Goal: Information Seeking & Learning: Learn about a topic

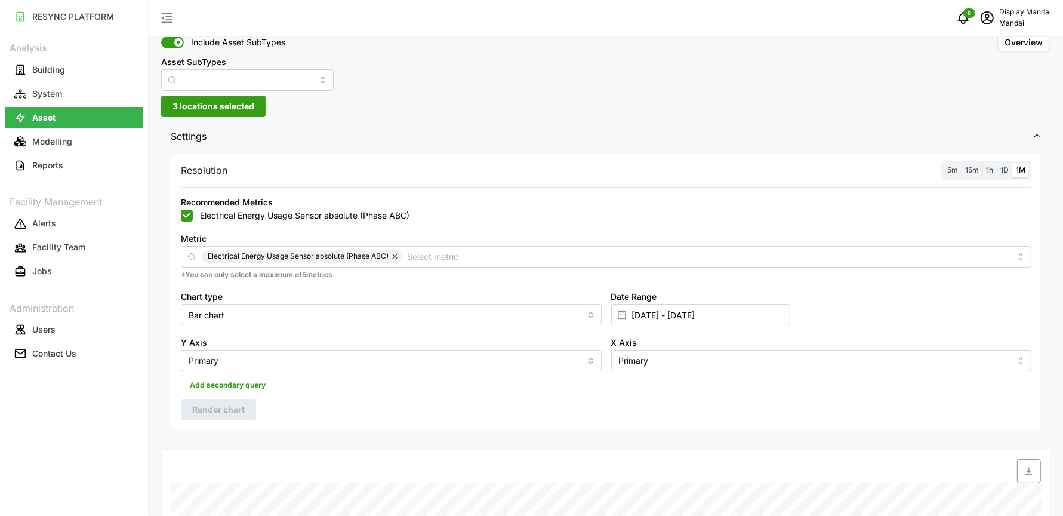
scroll to position [53, 0]
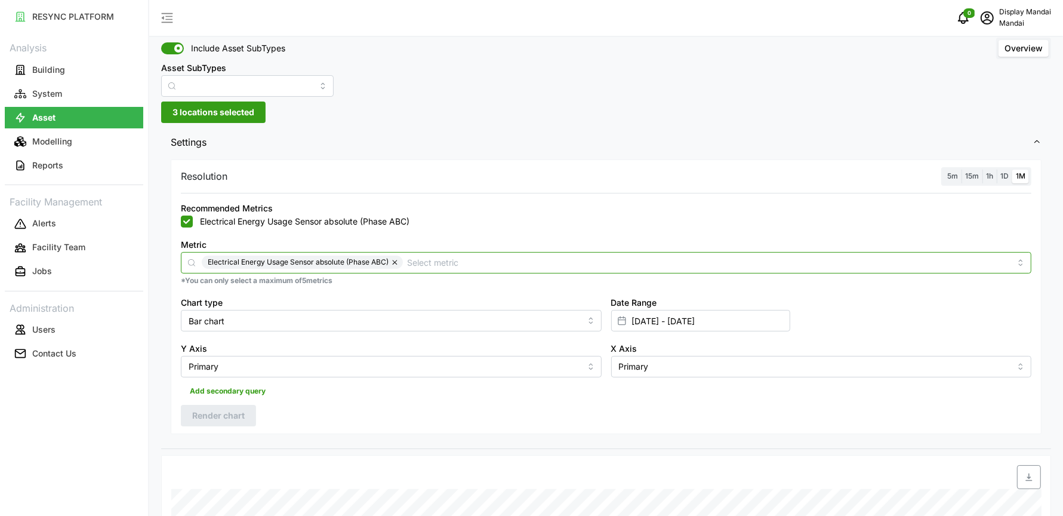
click at [420, 261] on input "Metric" at bounding box center [709, 261] width 603 height 13
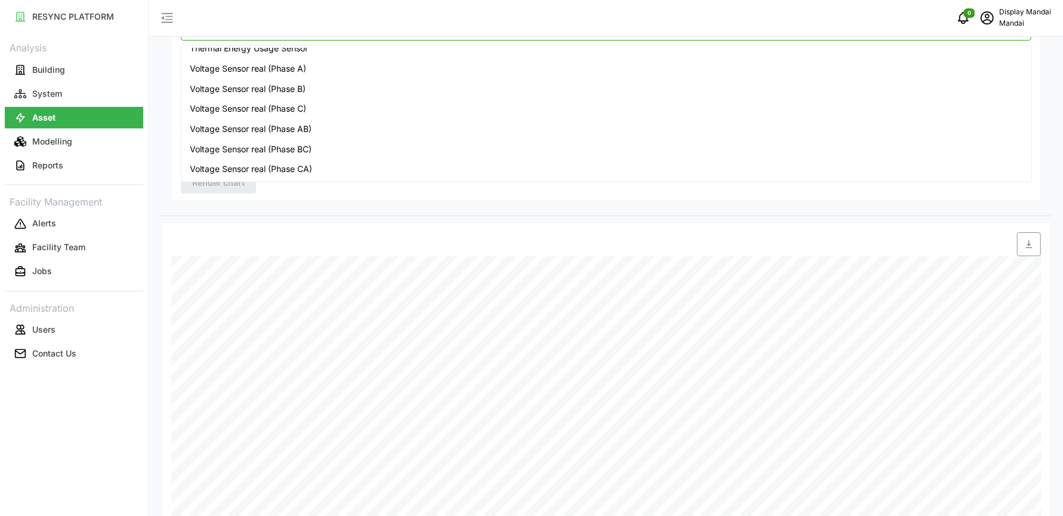
scroll to position [286, 0]
click at [374, 217] on div "Settings Resolution 5m 15m 1h 1D 1M Recommended Metrics Electrical Energy Usage…" at bounding box center [606, 277] width 890 height 767
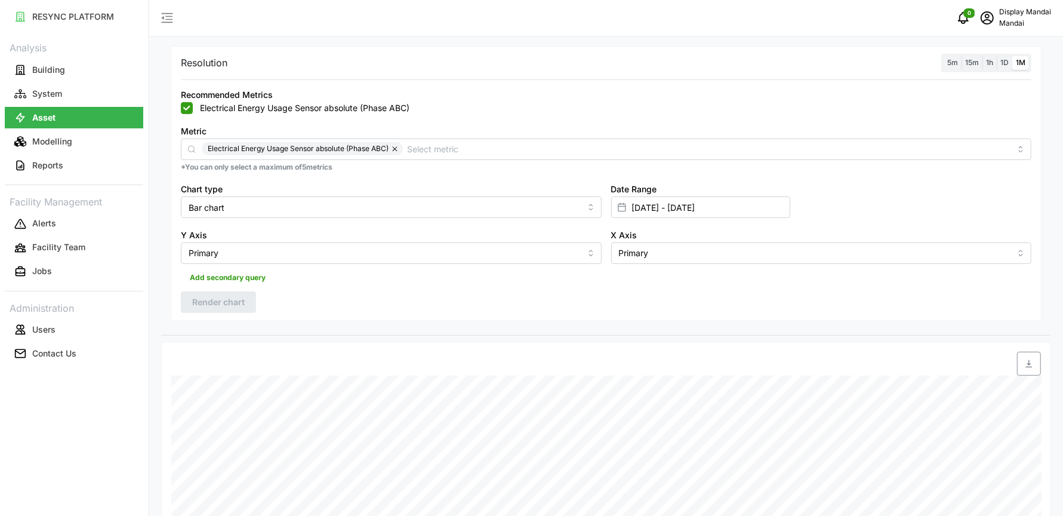
scroll to position [164, 0]
click at [985, 21] on icon "schedule" at bounding box center [987, 17] width 13 height 13
click at [988, 84] on div "Logout" at bounding box center [1007, 90] width 85 height 13
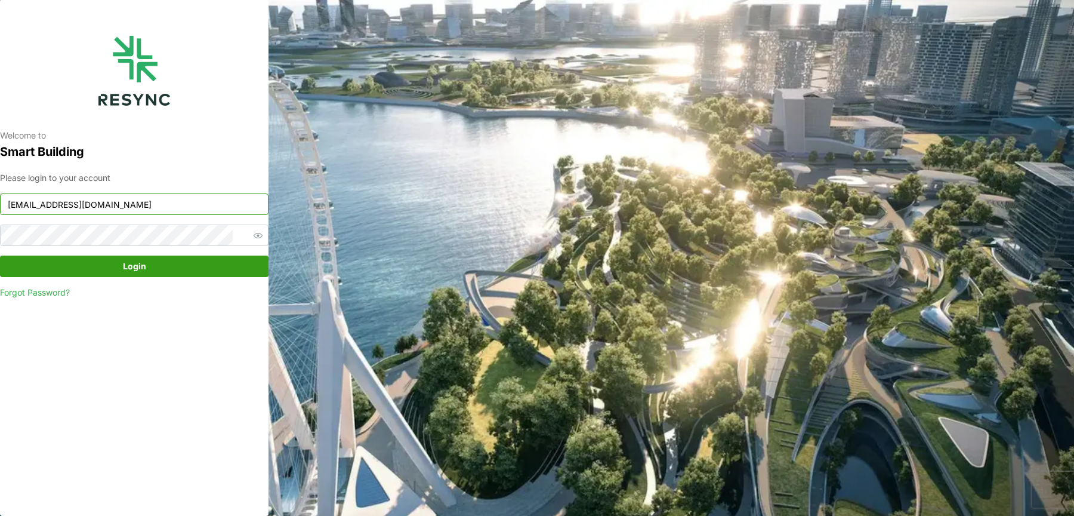
click at [144, 198] on input "mandai_display@resynctech.com" at bounding box center [134, 203] width 269 height 21
type input "mandai_internal@resynctech.com"
click at [143, 258] on span "Login" at bounding box center [134, 266] width 23 height 20
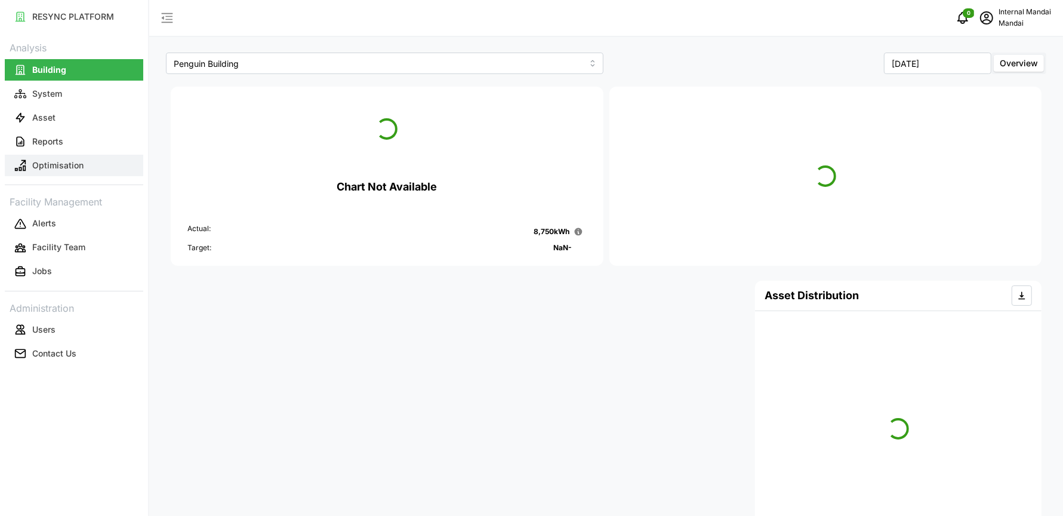
click at [79, 175] on button "Optimisation" at bounding box center [74, 165] width 138 height 21
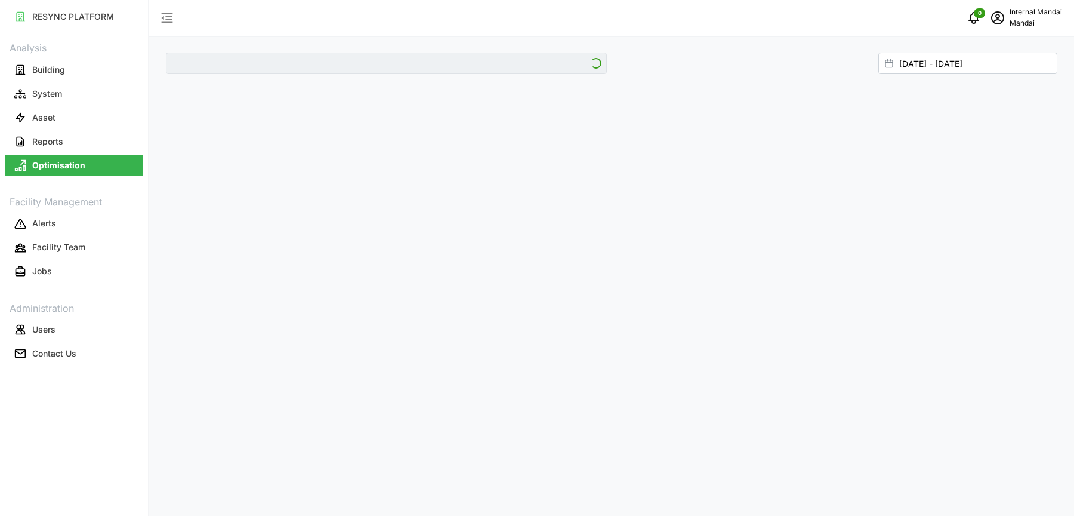
type input "Penguin Building"
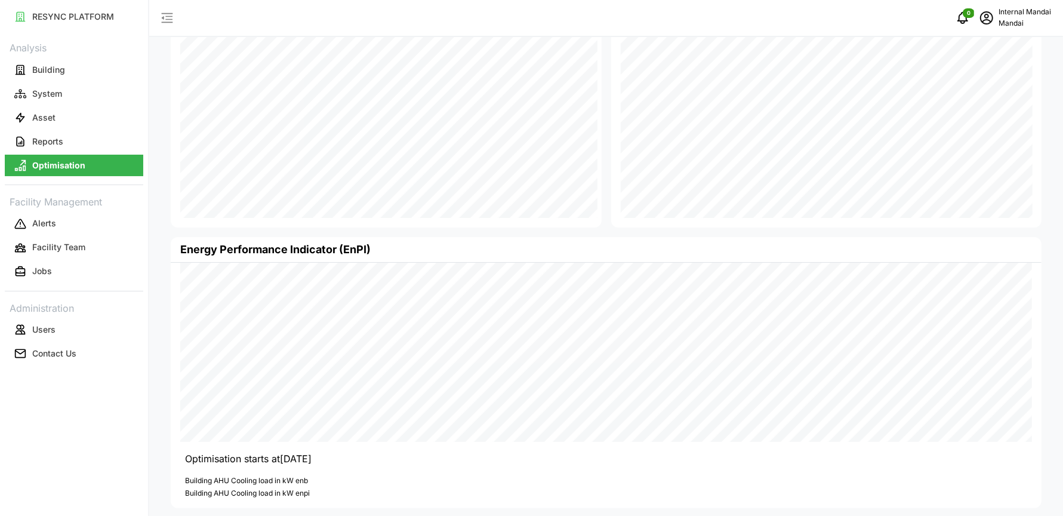
scroll to position [96, 0]
drag, startPoint x: 275, startPoint y: 475, endPoint x: 306, endPoint y: 476, distance: 30.4
click at [306, 476] on p "Building AHU Cooling load in kW enb" at bounding box center [608, 477] width 847 height 10
click at [69, 115] on button "Asset" at bounding box center [74, 117] width 138 height 21
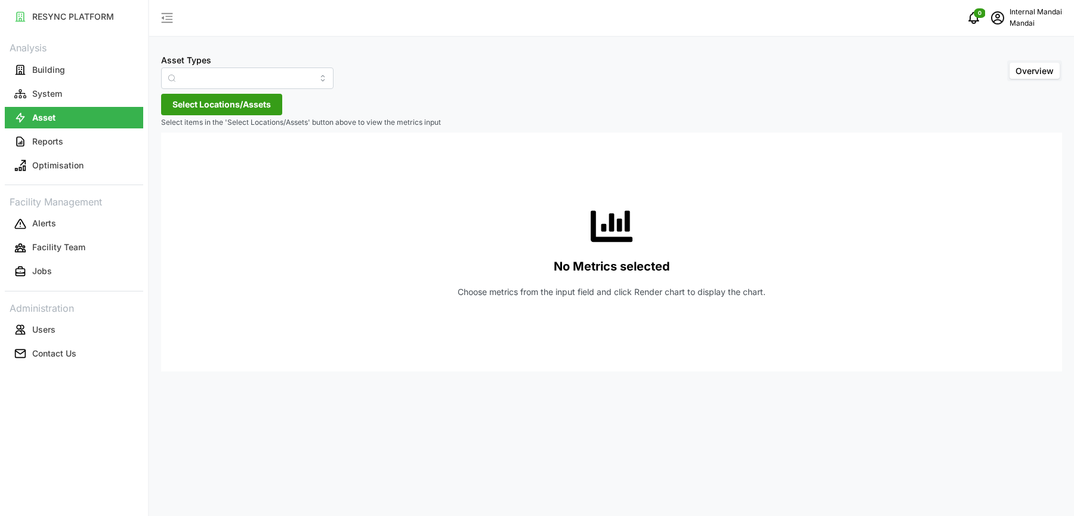
type input "Air Handling Unit"
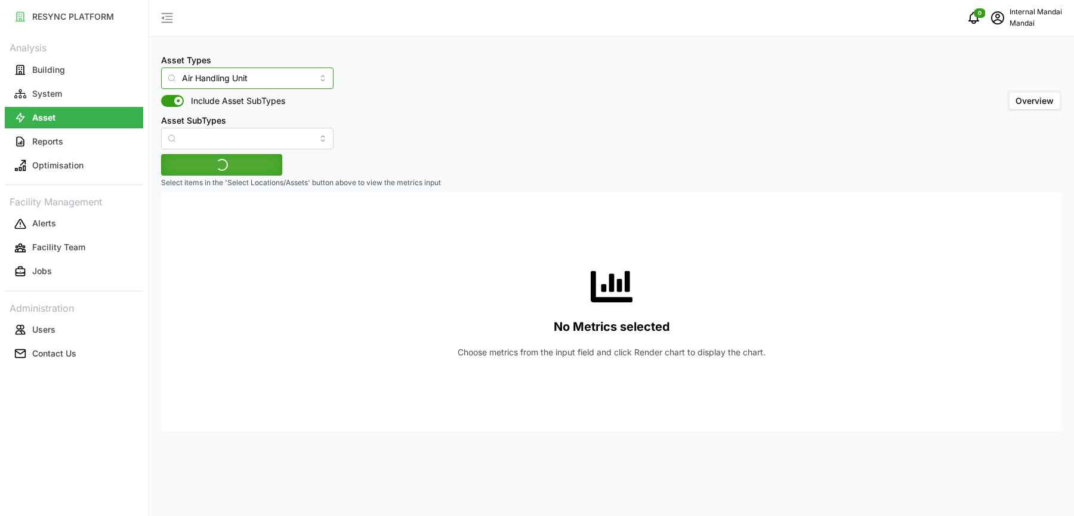
click at [209, 73] on input "Air Handling Unit" at bounding box center [247, 77] width 172 height 21
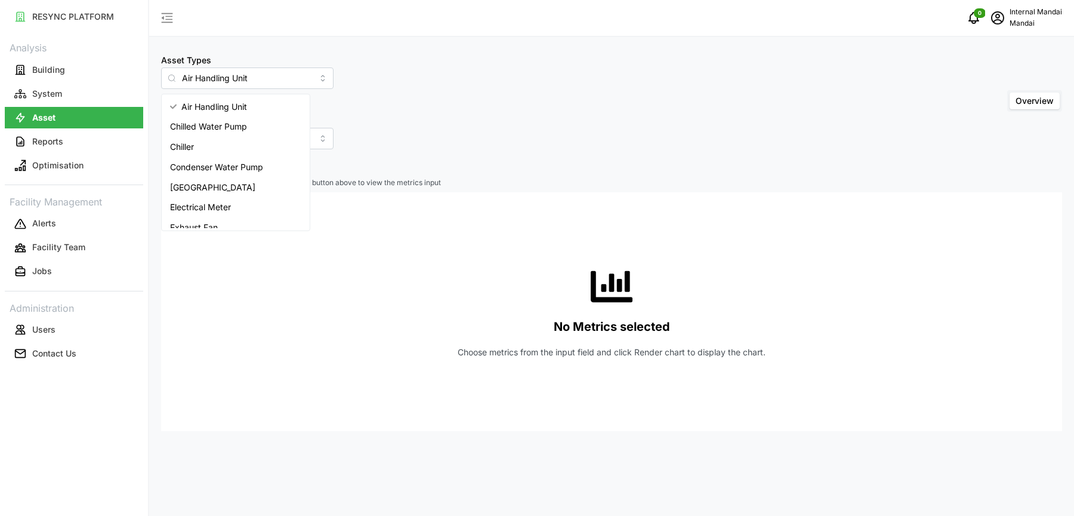
click at [365, 99] on div "Asset Types Air Handling Unit Include Asset SubTypes Asset SubTypes Overview" at bounding box center [611, 101] width 901 height 97
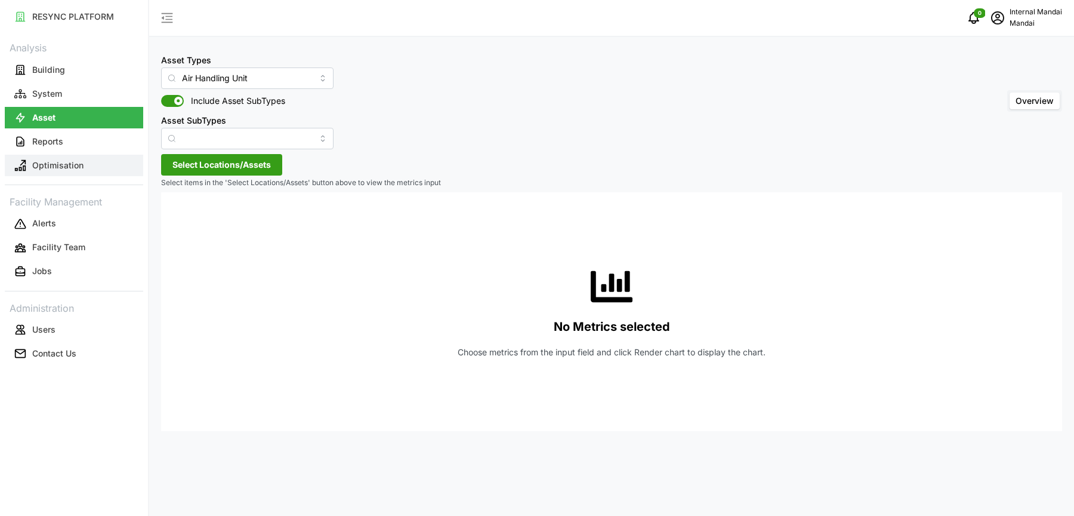
click at [131, 162] on button "Optimisation" at bounding box center [74, 165] width 138 height 21
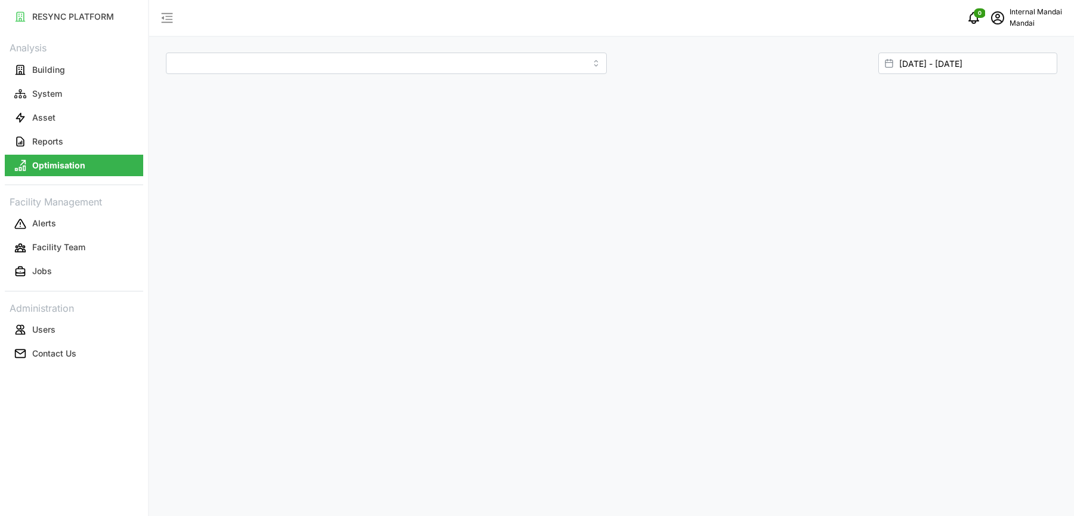
type input "Penguin Building"
